Goal: Information Seeking & Learning: Learn about a topic

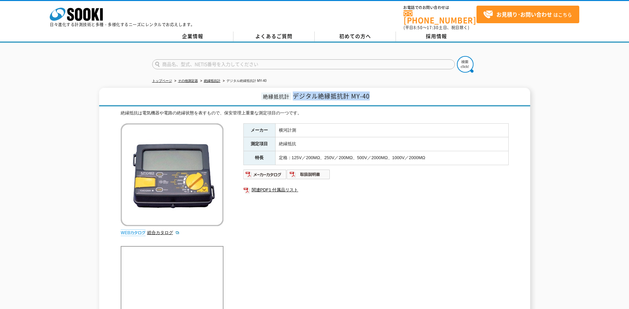
drag, startPoint x: 372, startPoint y: 93, endPoint x: 292, endPoint y: 93, distance: 80.5
click at [292, 93] on h1 "絶縁抵抗計 デジタル絶縁抵抗計 MY-40" at bounding box center [314, 97] width 431 height 19
drag, startPoint x: 292, startPoint y: 93, endPoint x: 310, endPoint y: 92, distance: 18.3
copy span "デジタル絶縁抵抗計 MY-40"
click at [337, 195] on div "メーカー 横河計測 測定項目 絶縁抵抗 特長 定格：125V／200MΩ、250V／200MΩ、500V／2000MΩ、1000V／2000MΩ 関連PDF1…" at bounding box center [375, 194] width 265 height 143
